Goal: Communication & Community: Answer question/provide support

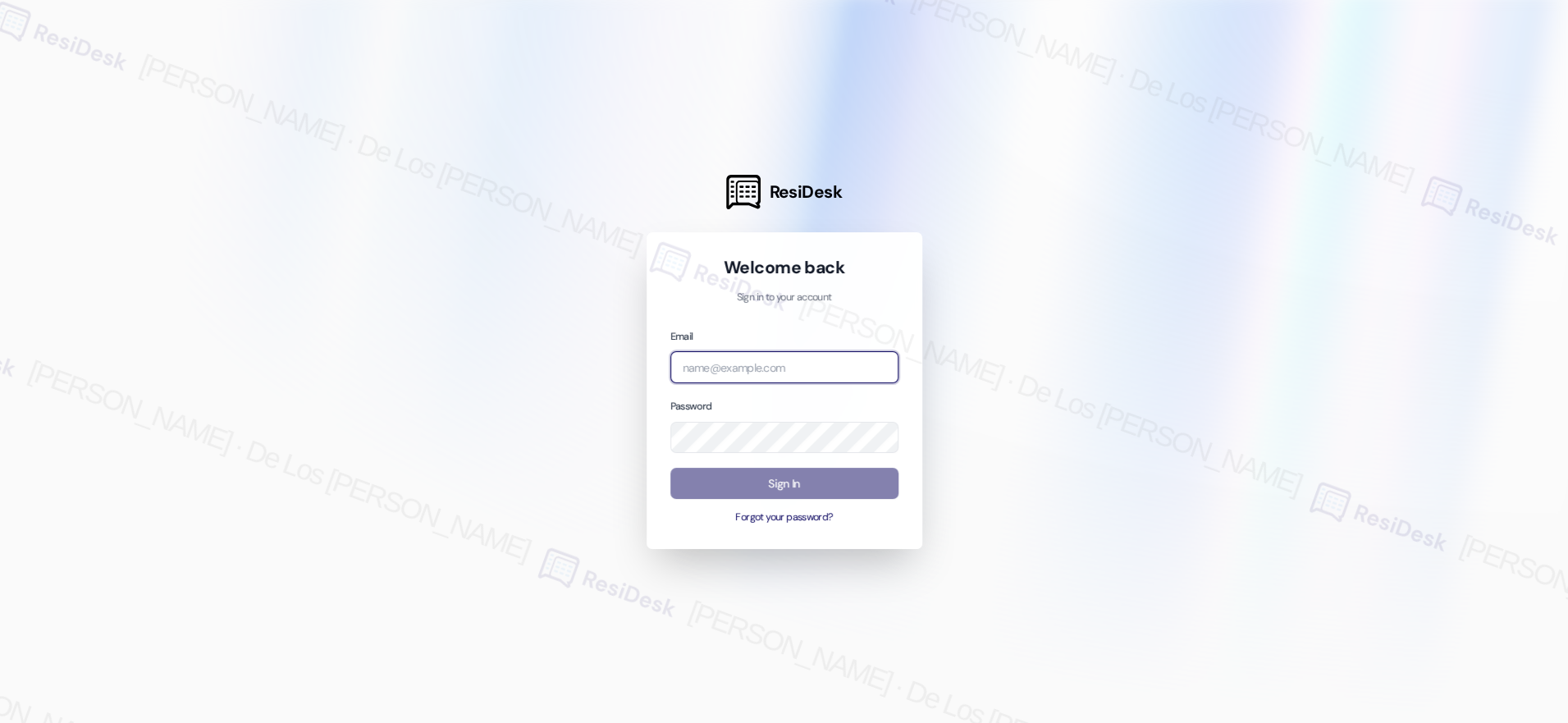
click at [832, 370] on input "email" at bounding box center [784, 366] width 228 height 32
click at [830, 375] on input "san" at bounding box center [784, 366] width 228 height 32
paste input "automated-surveys-[DATE]_properties-resen.six@[DATE]_[DOMAIN_NAME]"
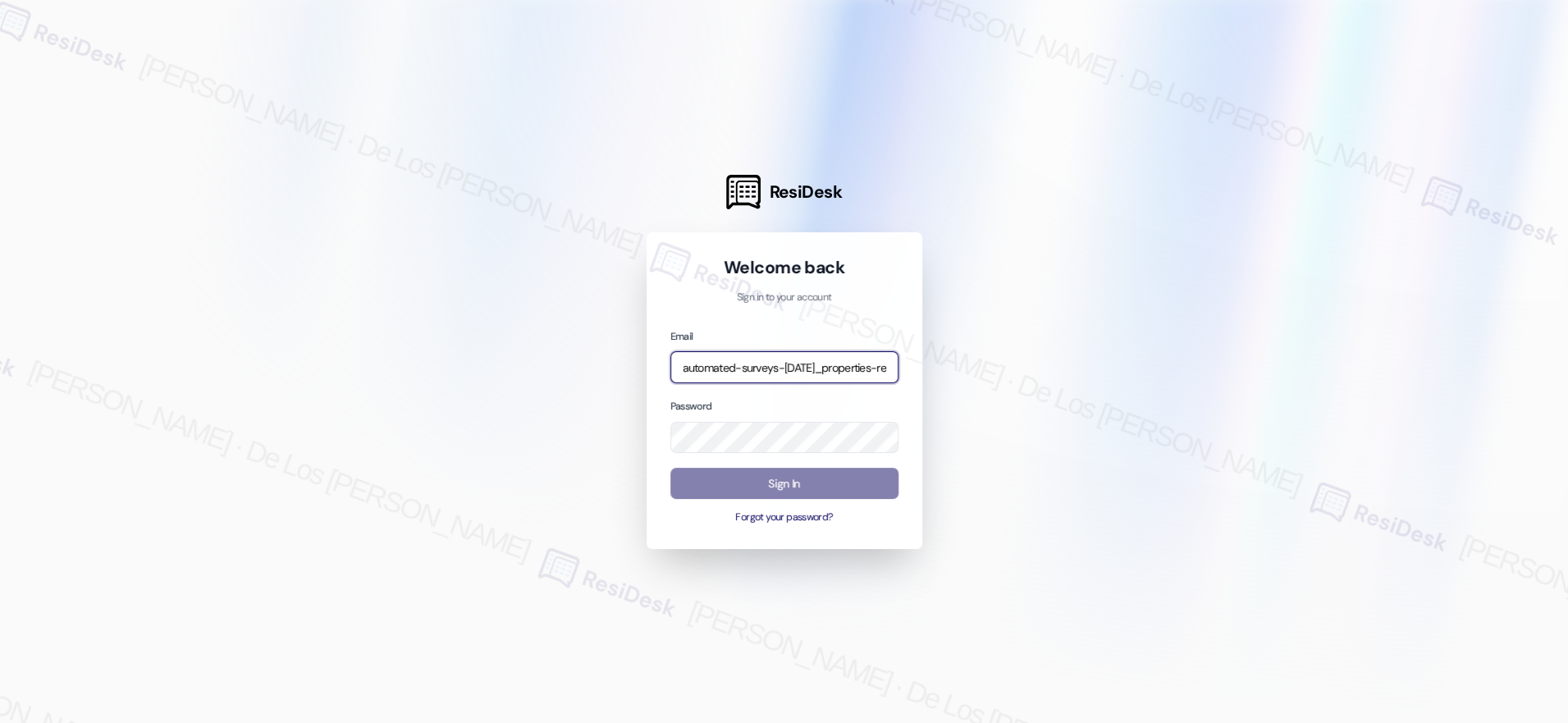
scroll to position [0, 202]
type input "automated-surveys-[DATE]_properties-resen.six@[DATE]_[DOMAIN_NAME]"
